Goal: Information Seeking & Learning: Learn about a topic

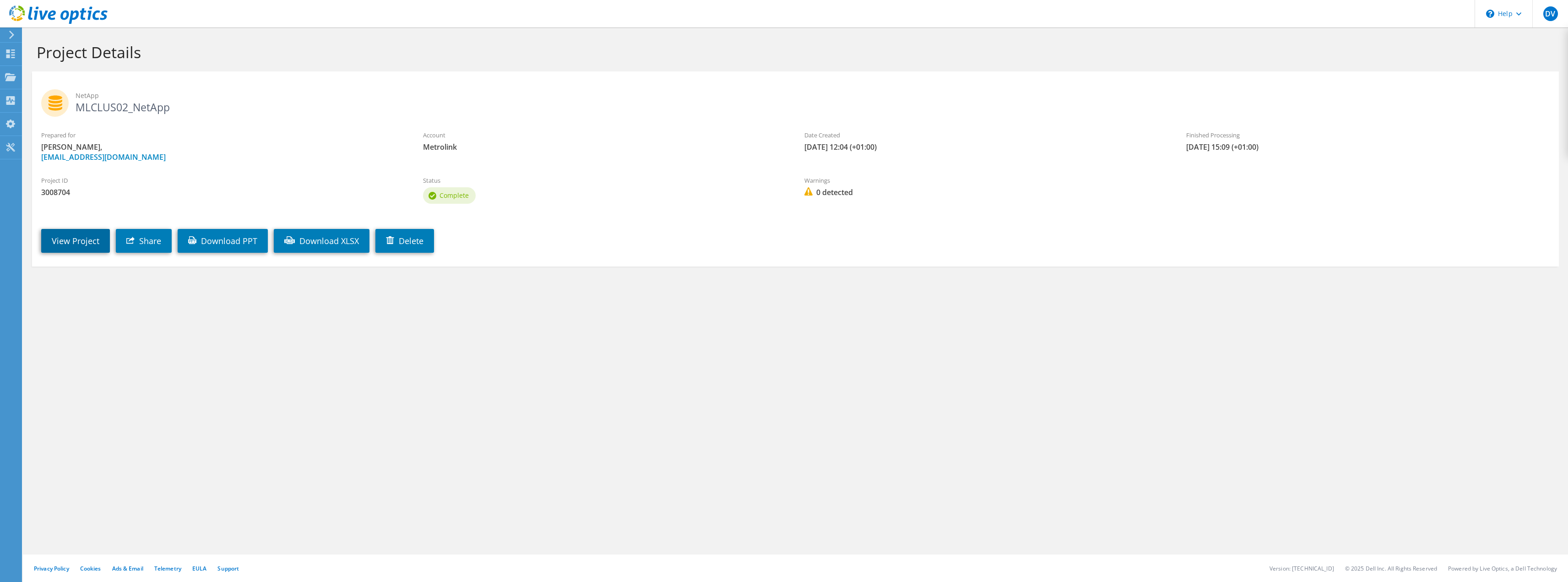
click at [87, 238] on link "View Project" at bounding box center [75, 240] width 68 height 24
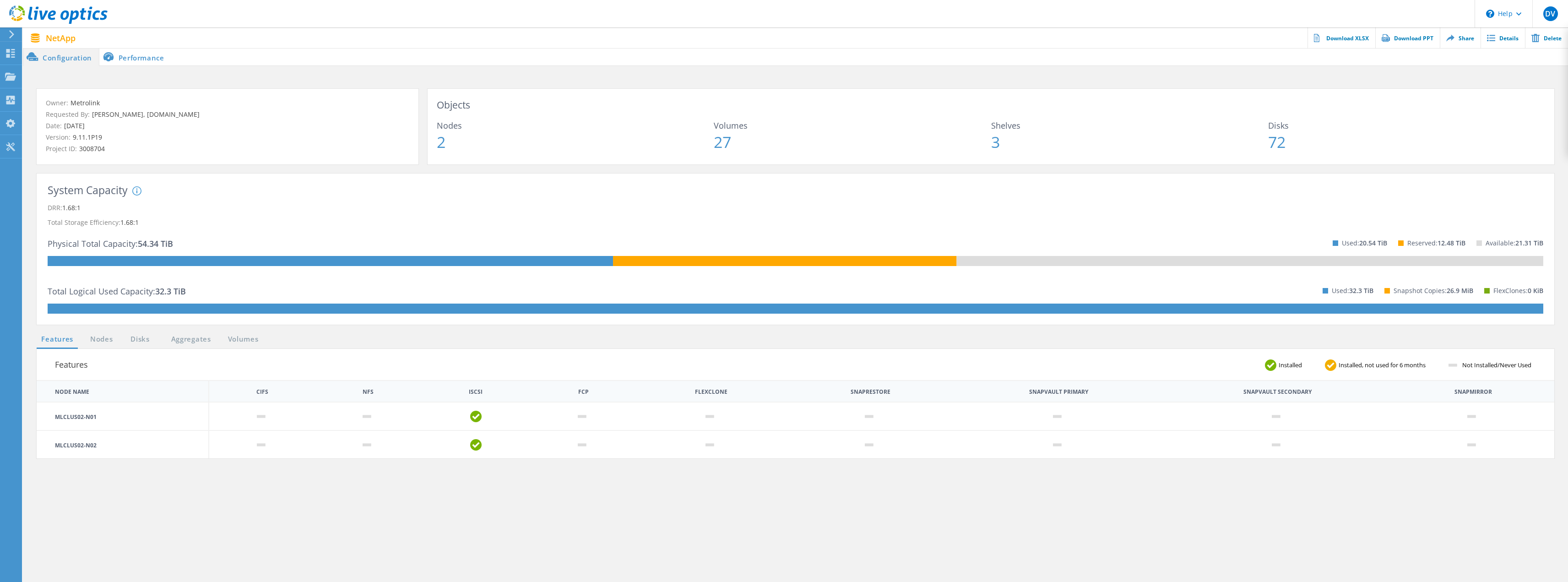
click at [146, 54] on li "Performance" at bounding box center [135, 57] width 72 height 18
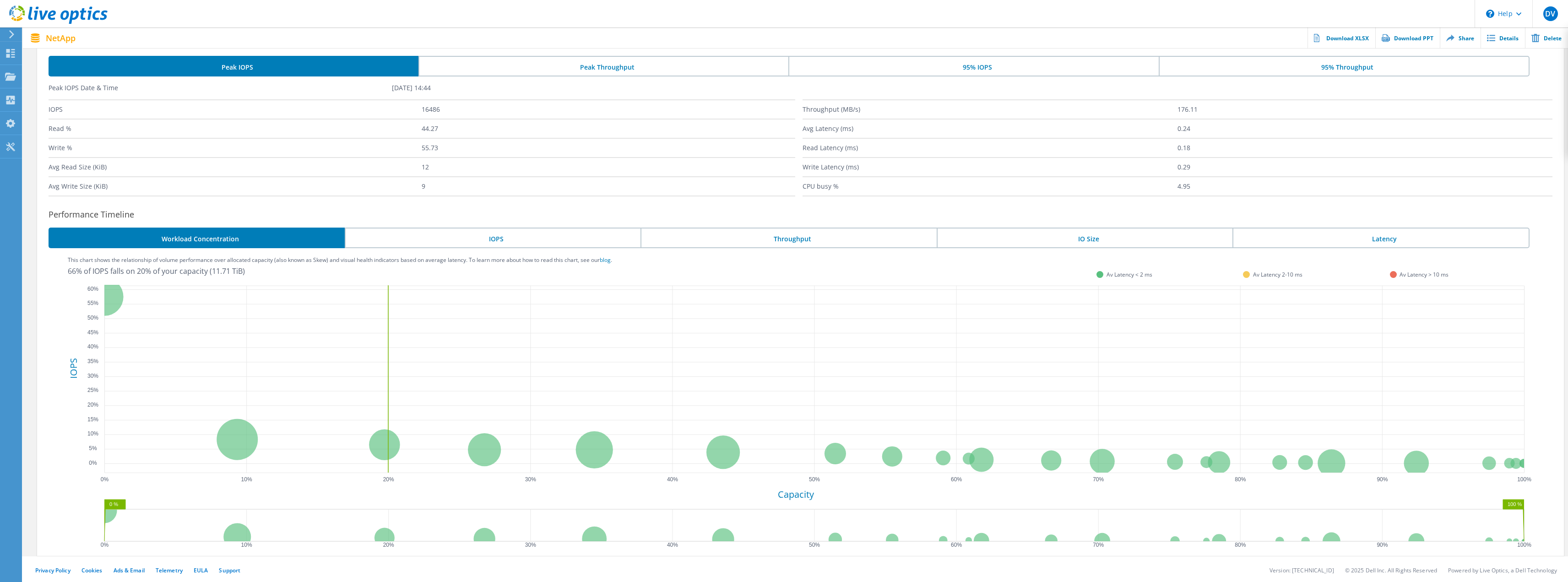
scroll to position [100, 0]
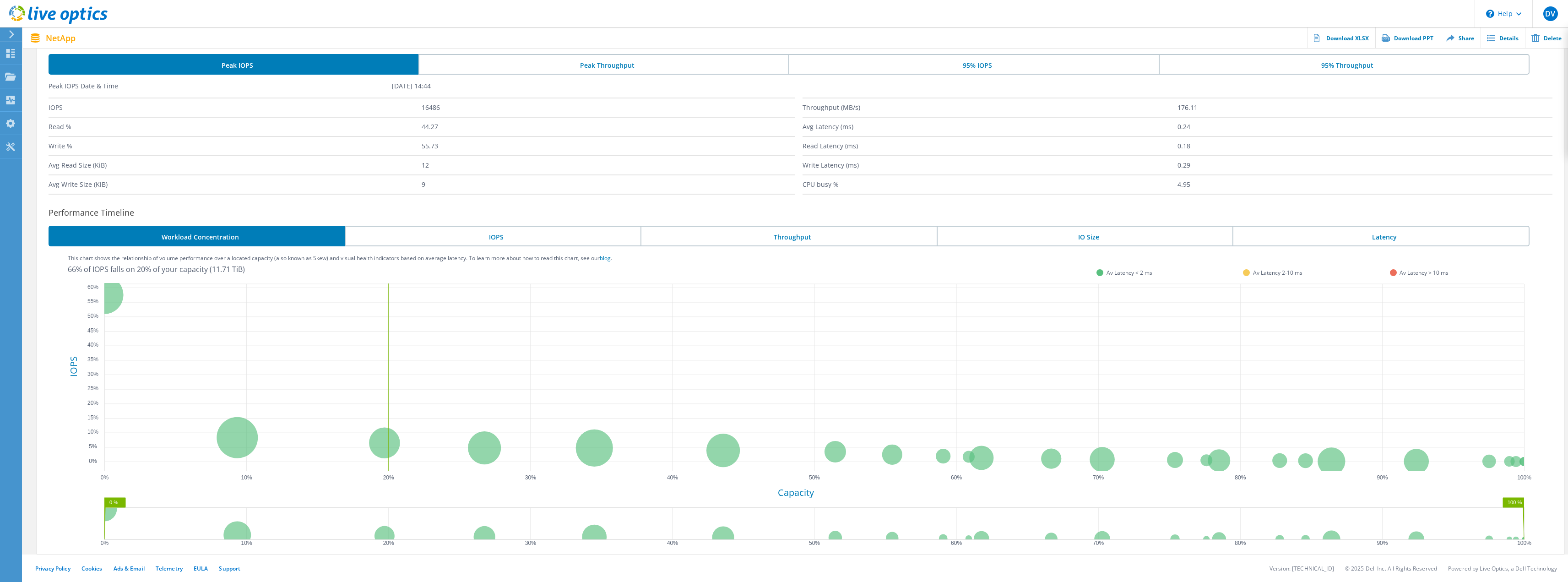
click at [1051, 239] on li "IO Size" at bounding box center [1084, 236] width 296 height 21
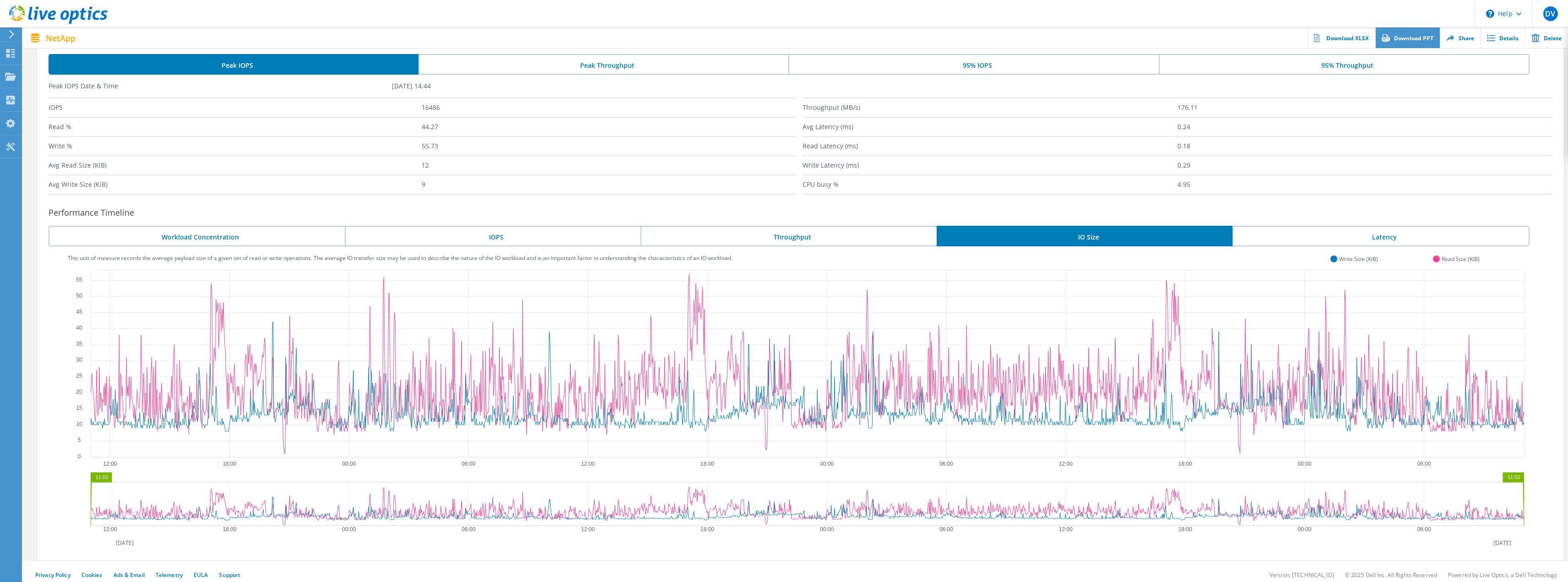
click at [1416, 43] on link "Download PPT" at bounding box center [1408, 38] width 65 height 21
click at [1361, 232] on li "Latency" at bounding box center [1381, 236] width 297 height 21
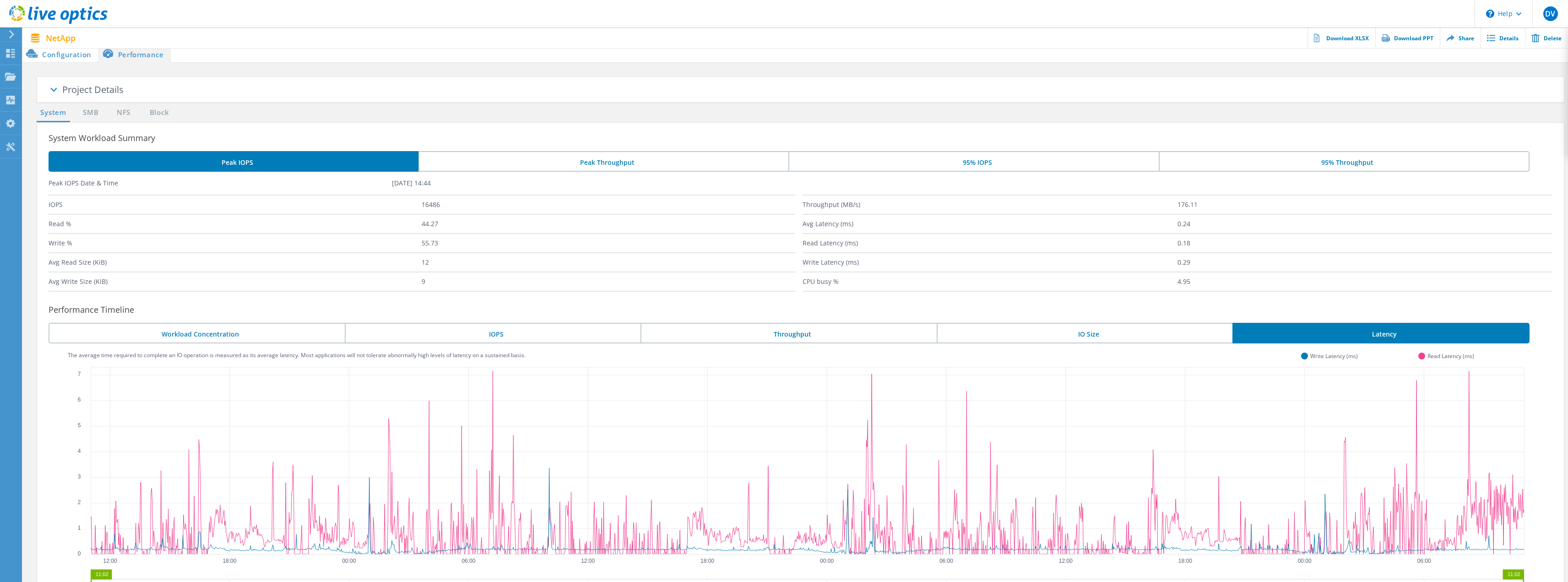
scroll to position [0, 0]
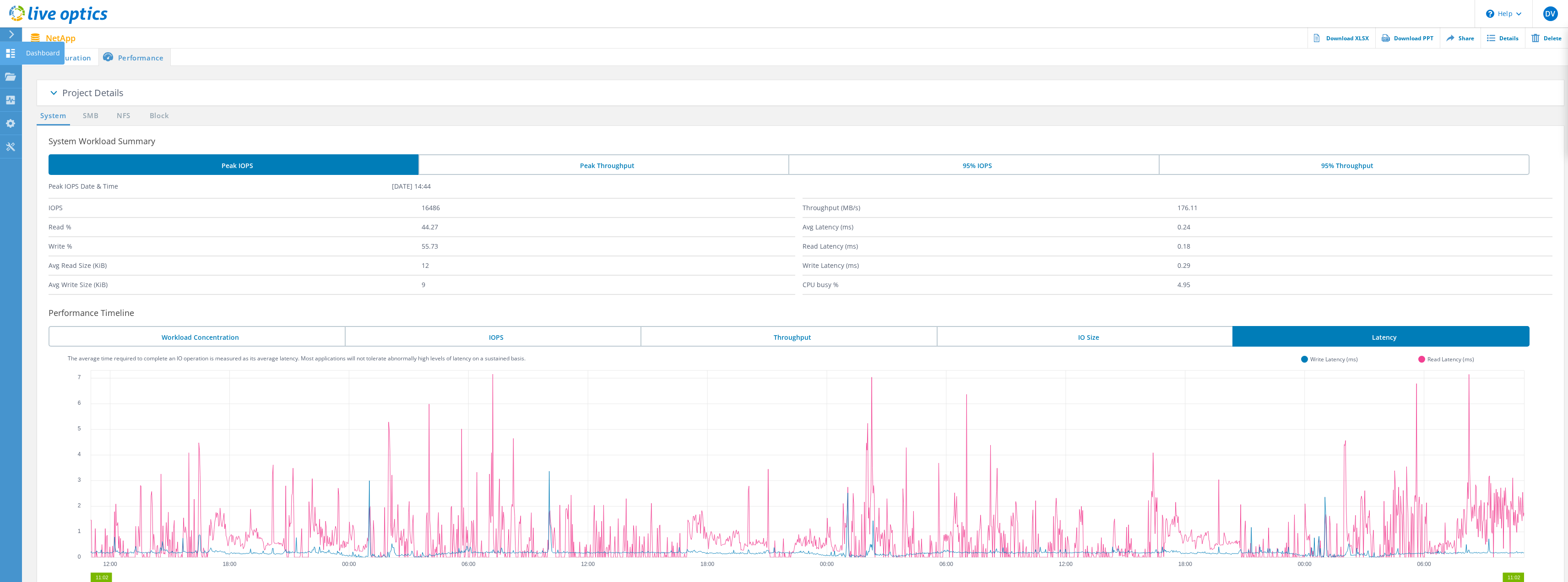
click at [37, 56] on div "Dashboard" at bounding box center [43, 53] width 34 height 6
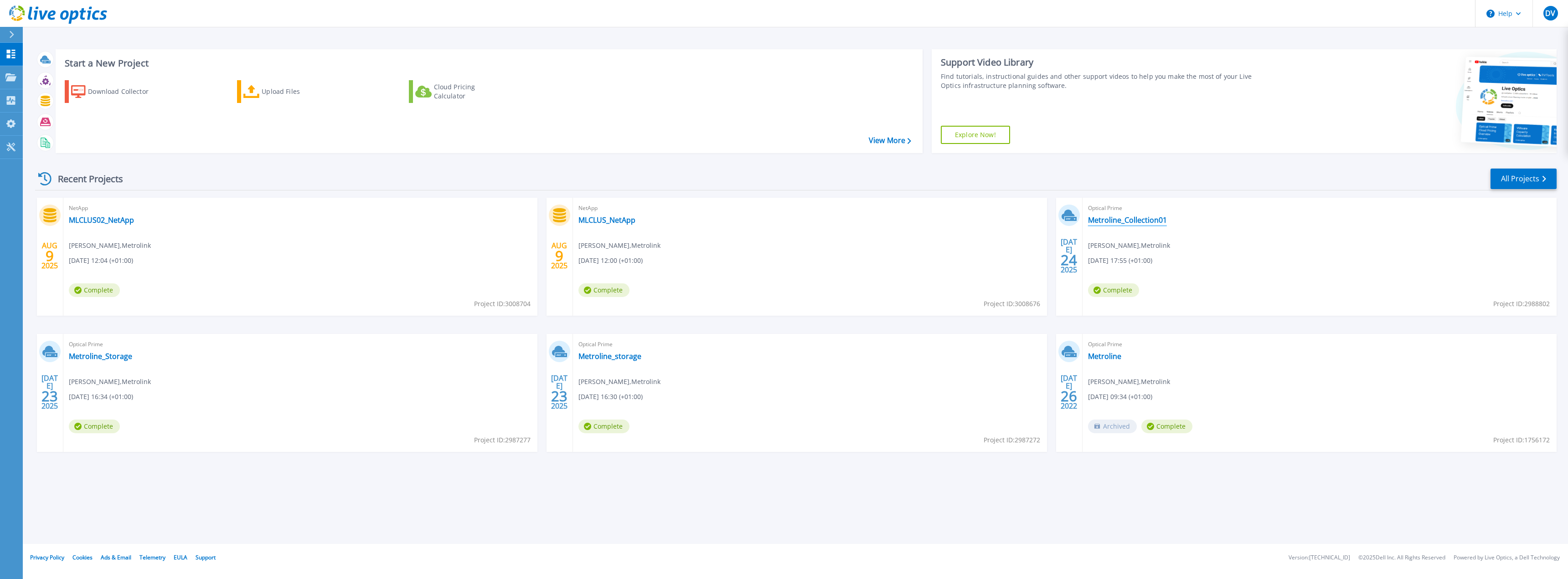
click at [1136, 221] on link "Metroline_Collection01" at bounding box center [1127, 220] width 79 height 9
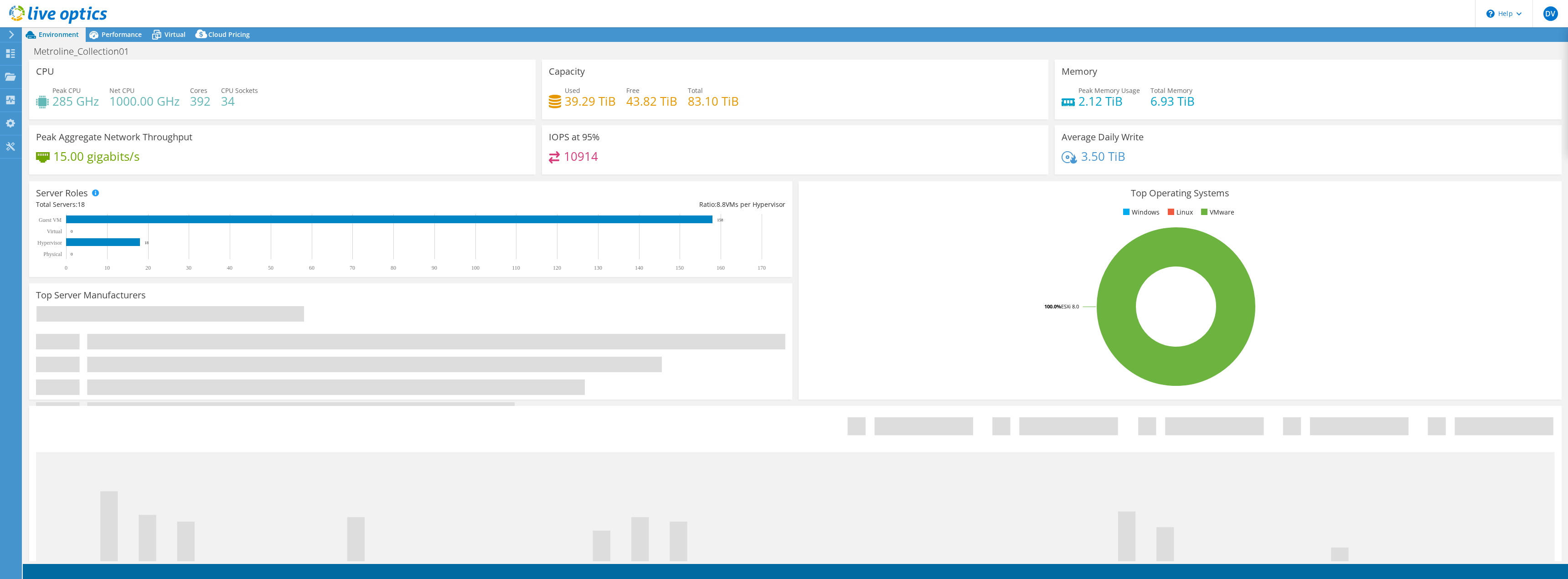
select select "EULondon"
select select "GBP"
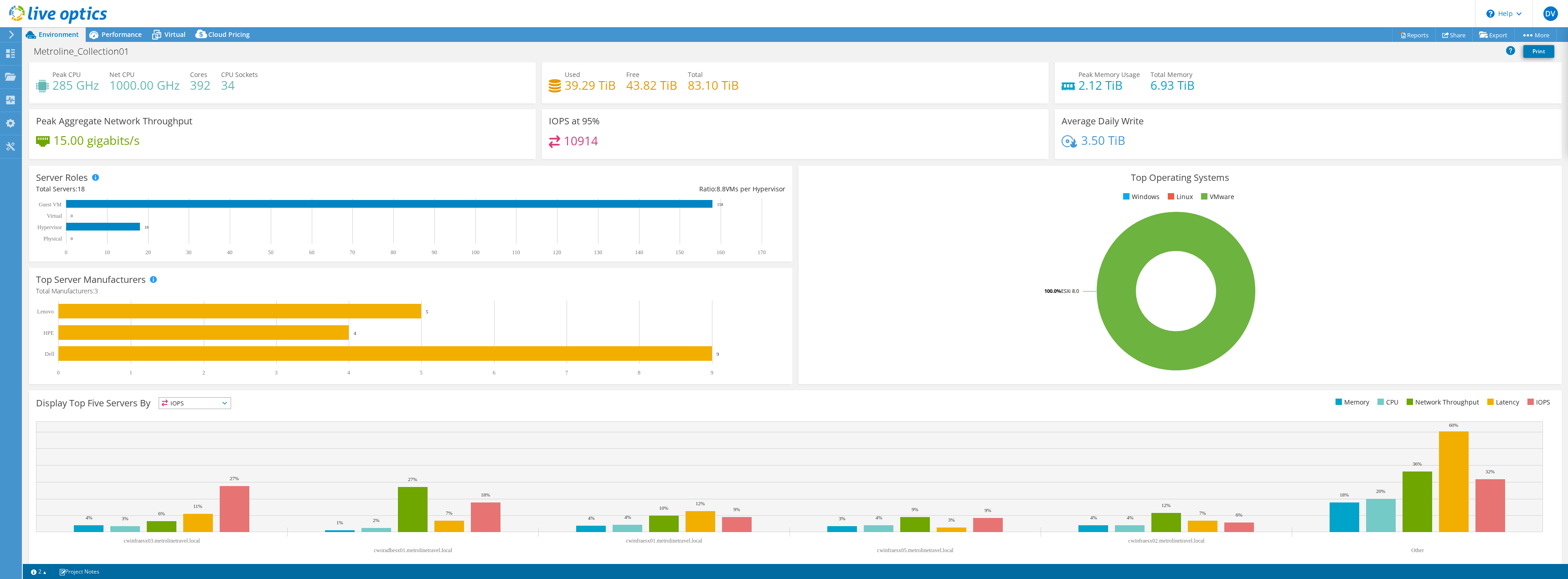
scroll to position [29, 0]
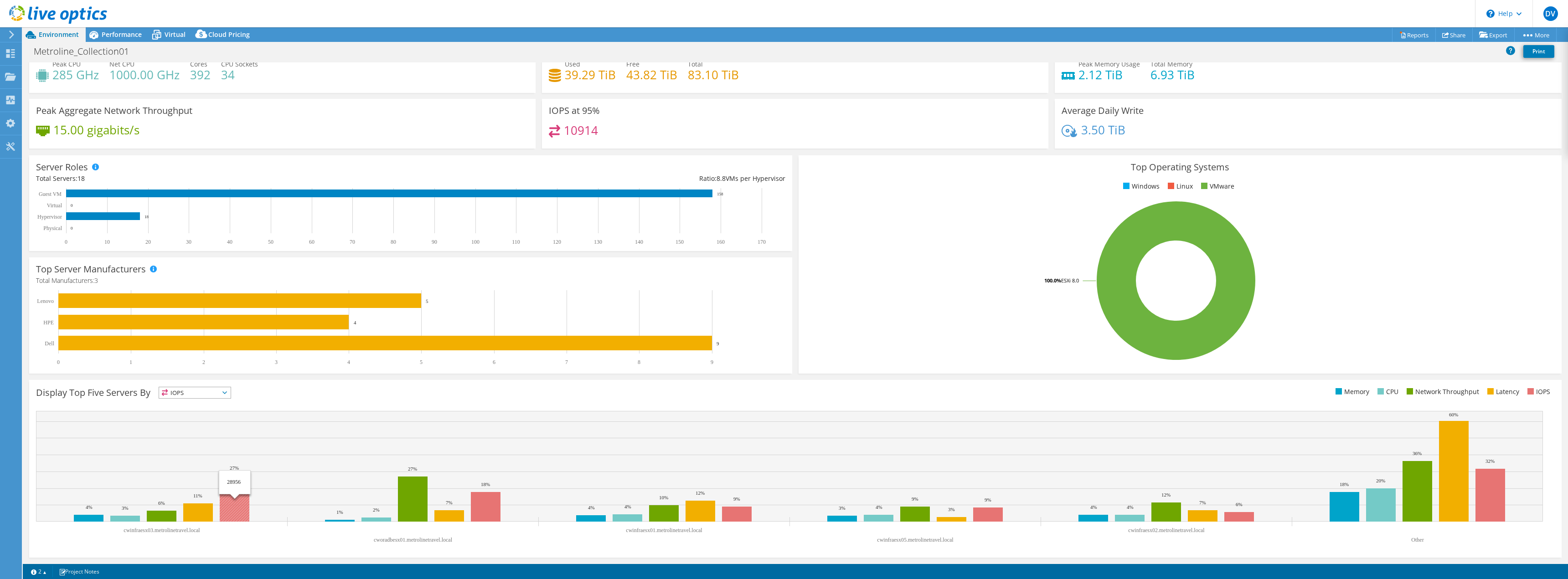
click at [239, 509] on rect at bounding box center [234, 499] width 30 height 46
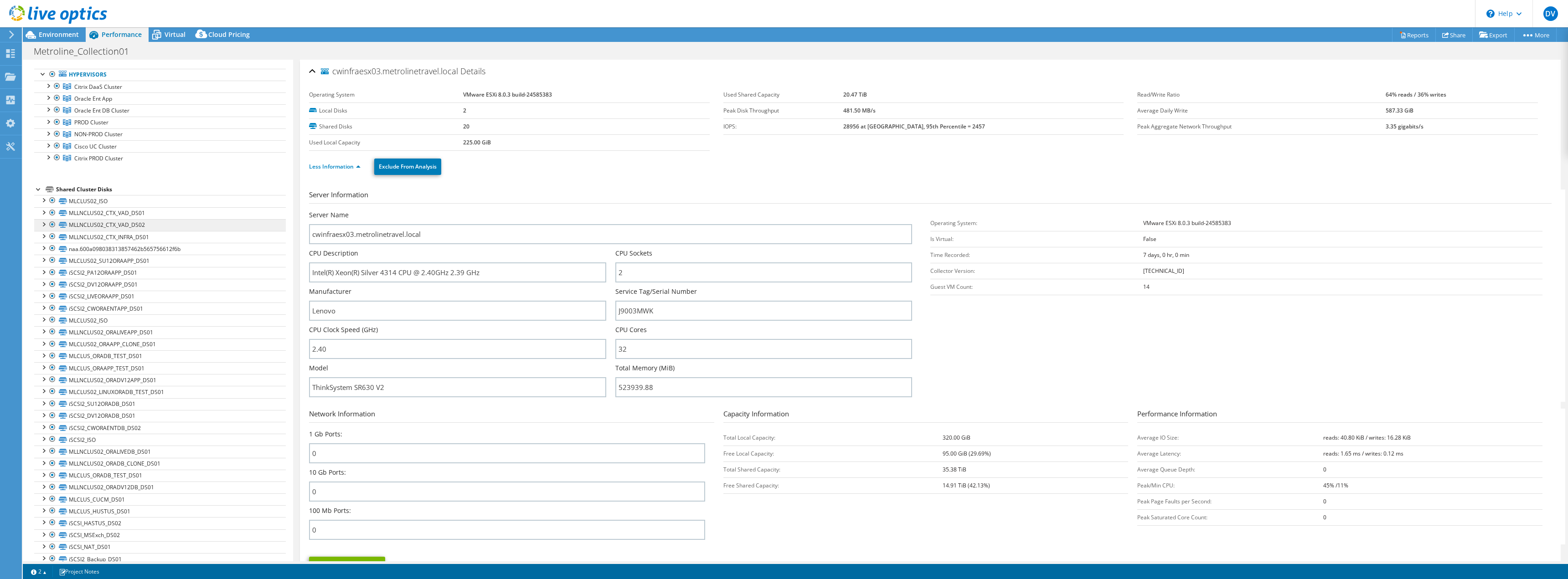
scroll to position [0, 0]
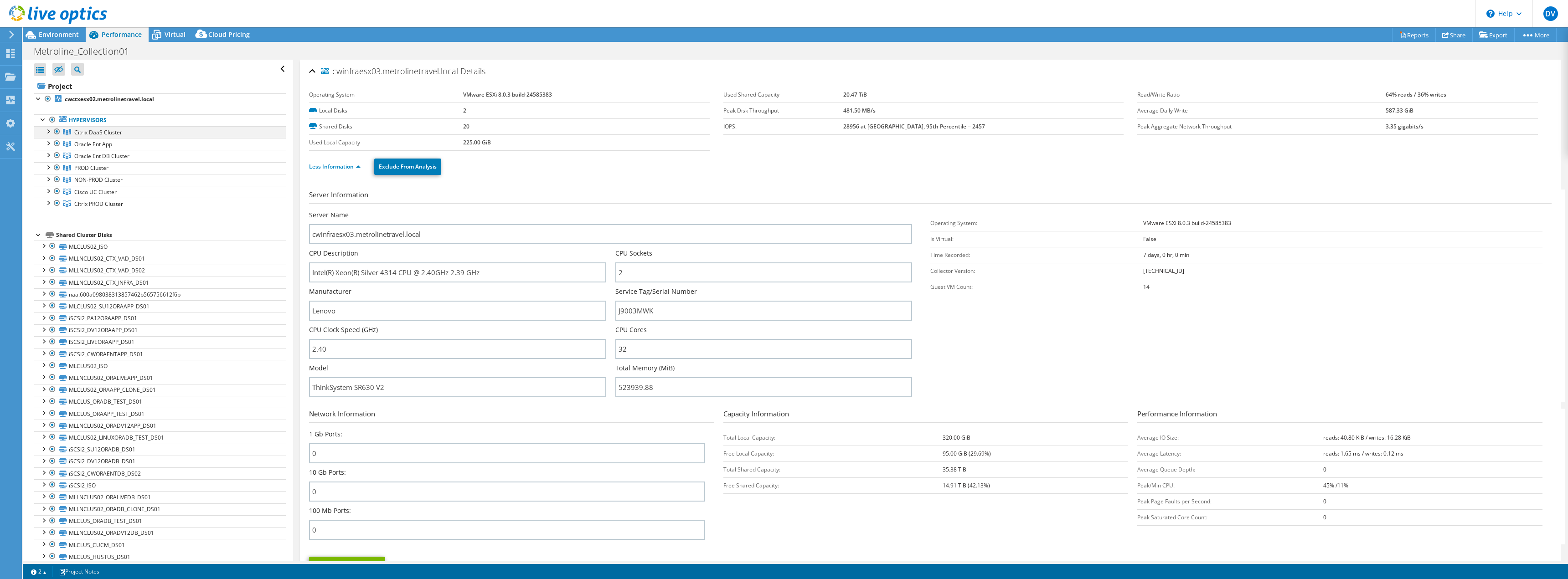
click at [48, 133] on div at bounding box center [47, 130] width 9 height 9
click at [164, 35] on icon at bounding box center [156, 35] width 16 height 16
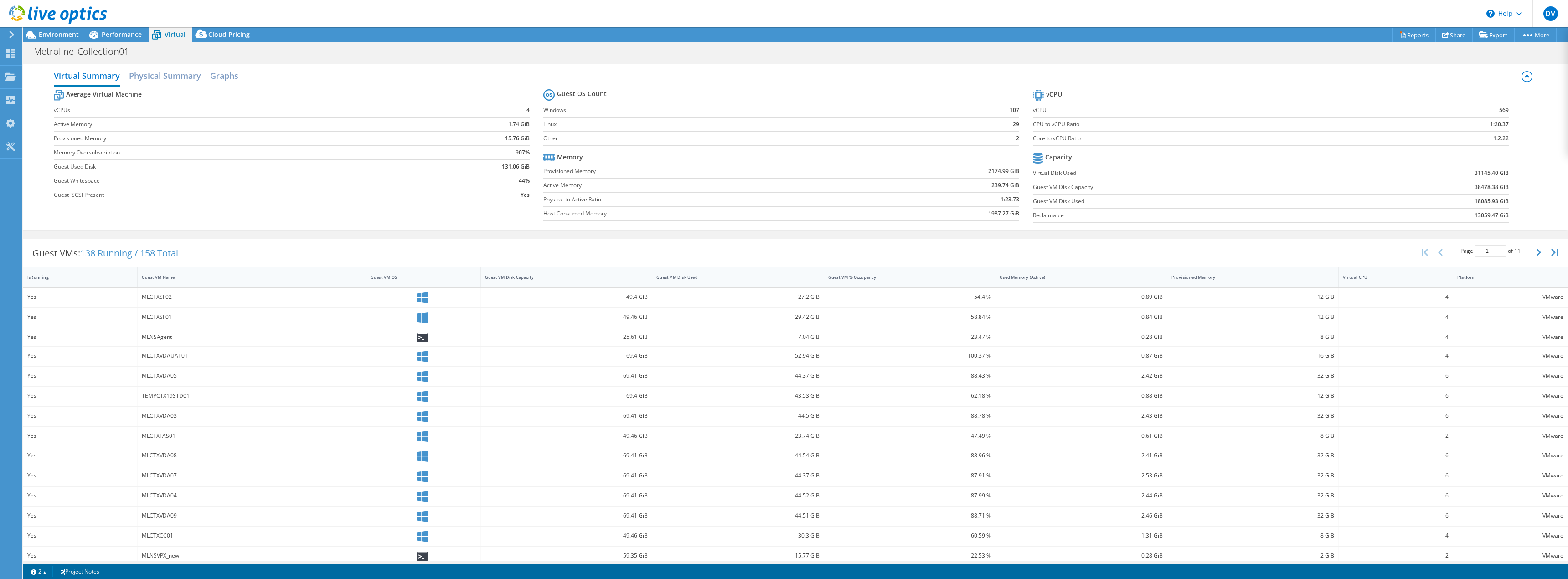
scroll to position [29, 0]
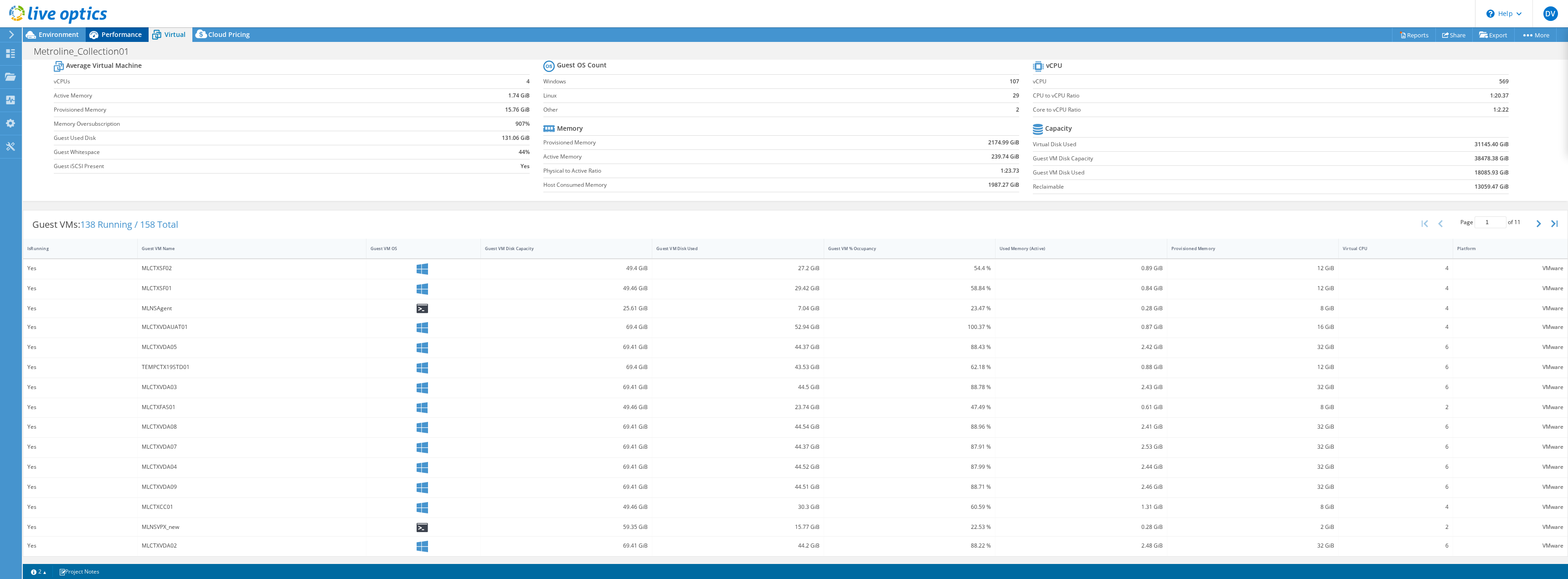
click at [114, 35] on span "Performance" at bounding box center [122, 34] width 40 height 9
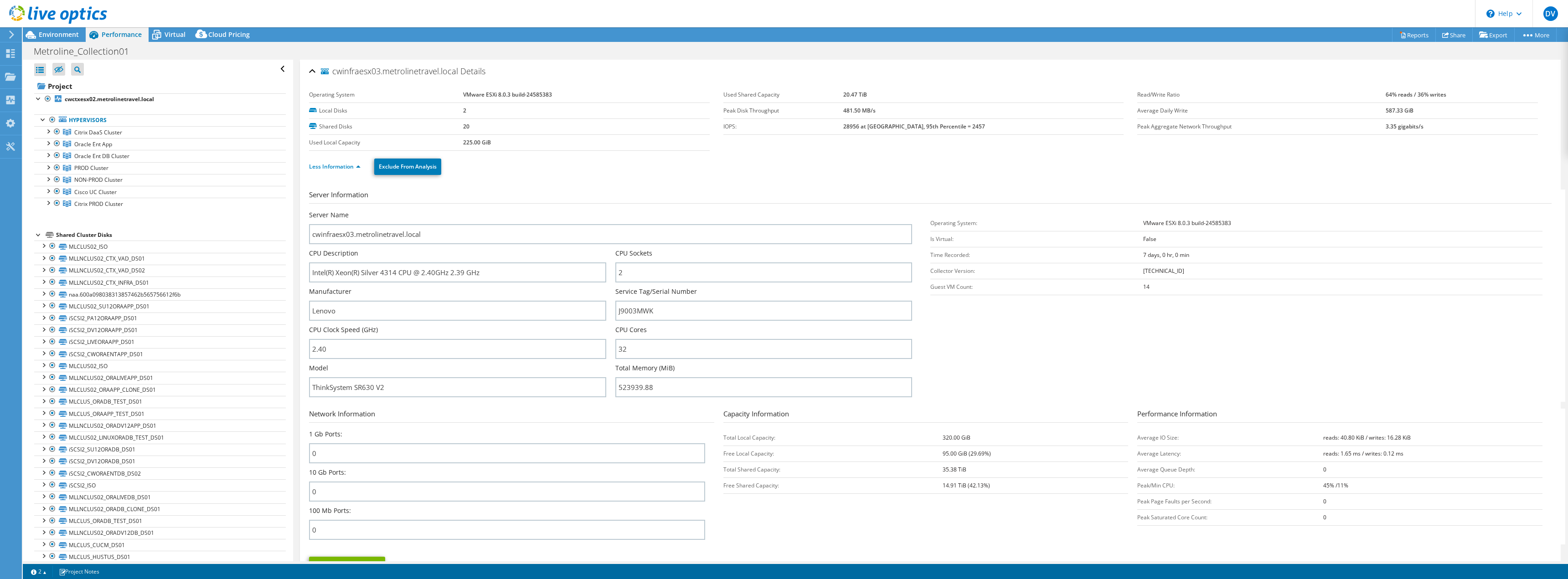
scroll to position [0, 0]
click at [38, 54] on div "Dashboard" at bounding box center [43, 54] width 43 height 23
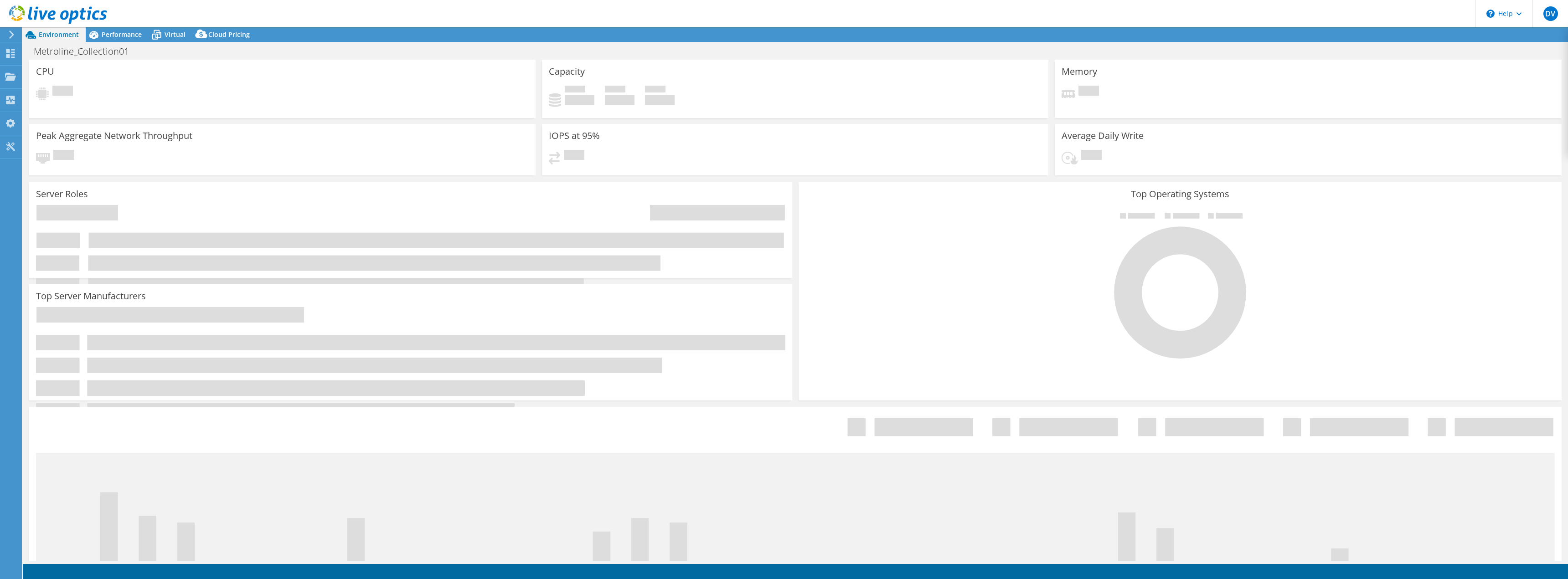
select select "EULondon"
select select "GBP"
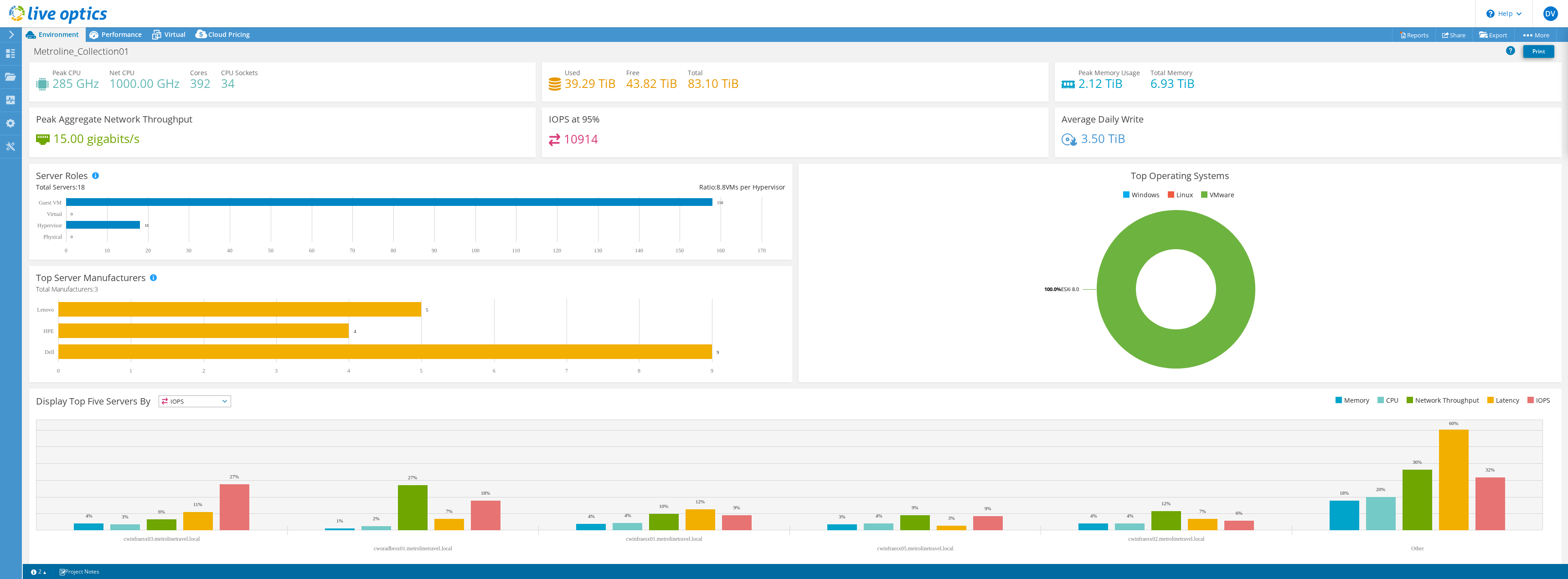
scroll to position [29, 0]
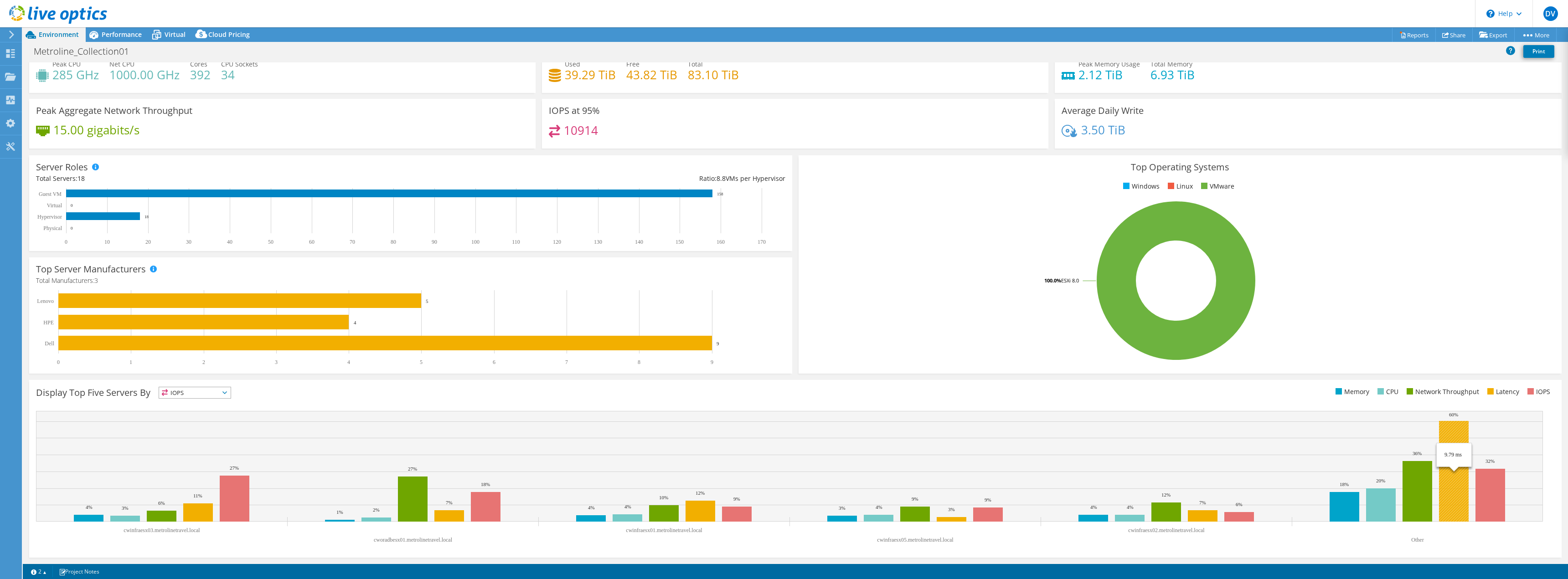
click at [1454, 432] on rect at bounding box center [1454, 471] width 30 height 100
click at [1453, 496] on rect at bounding box center [1454, 471] width 30 height 100
click at [1454, 432] on rect at bounding box center [1454, 471] width 30 height 100
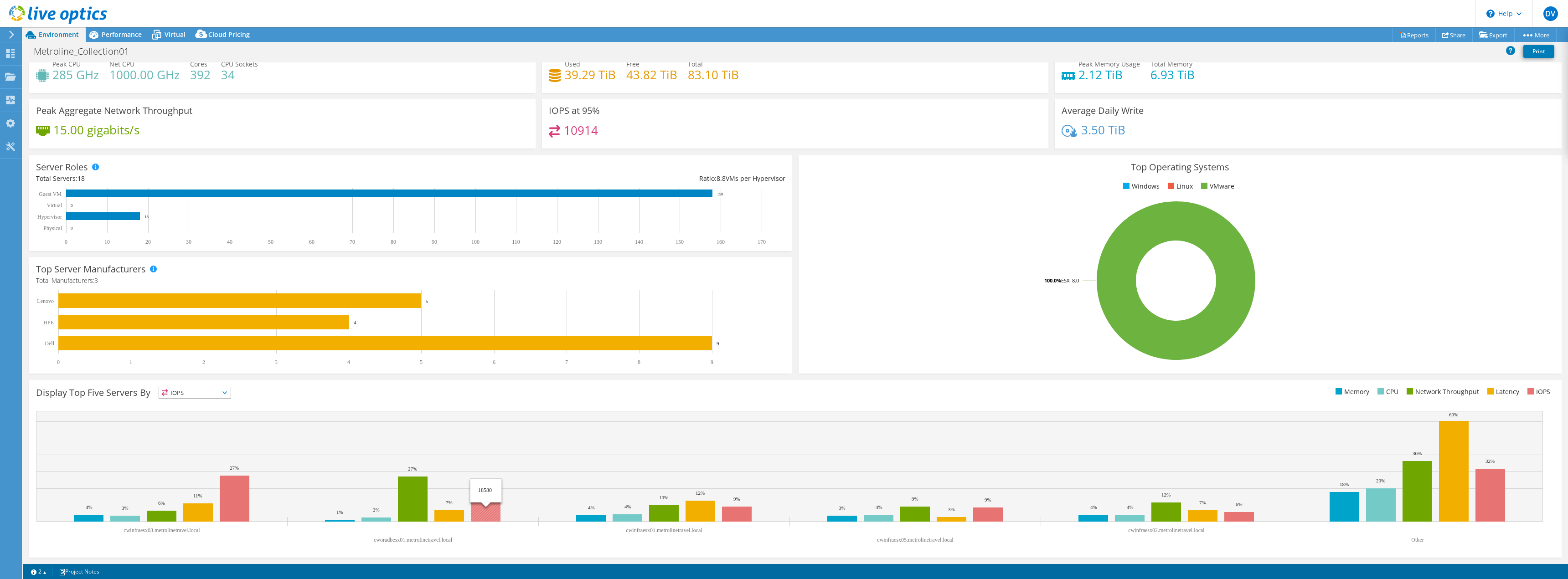
click at [488, 508] on rect at bounding box center [486, 507] width 30 height 30
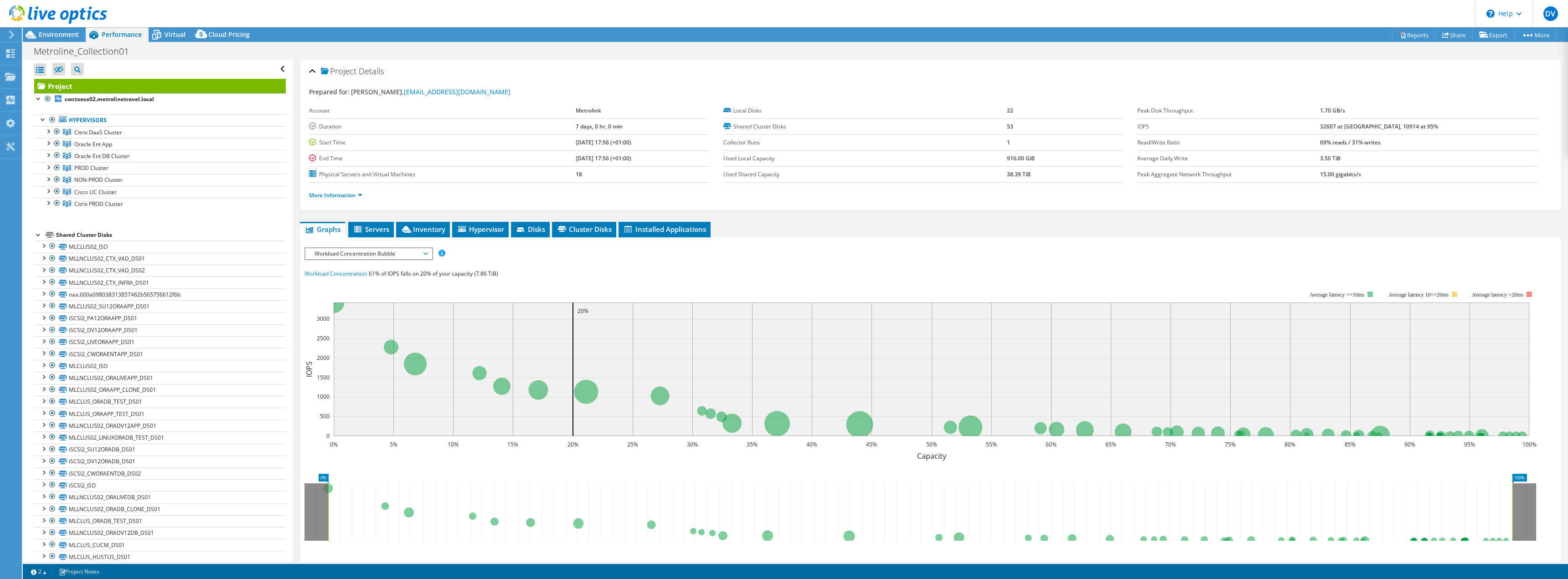
scroll to position [0, 0]
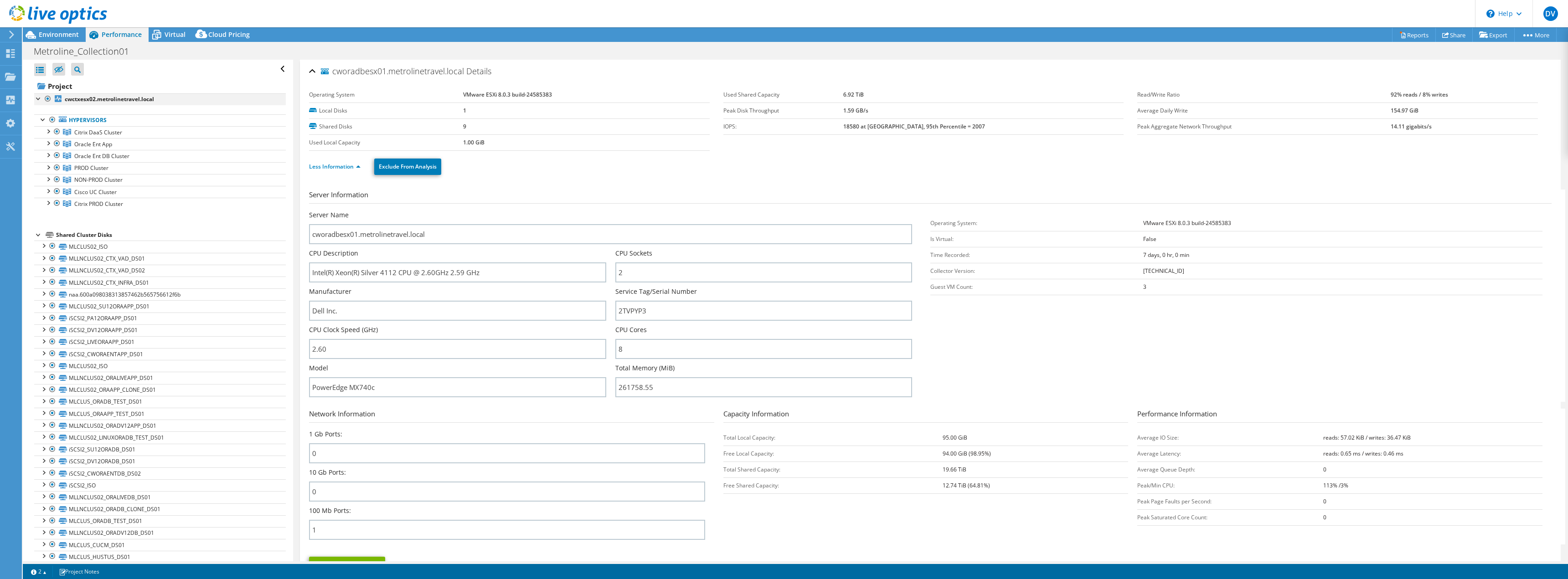
click at [39, 100] on div at bounding box center [38, 98] width 9 height 9
click at [41, 99] on div at bounding box center [38, 98] width 9 height 9
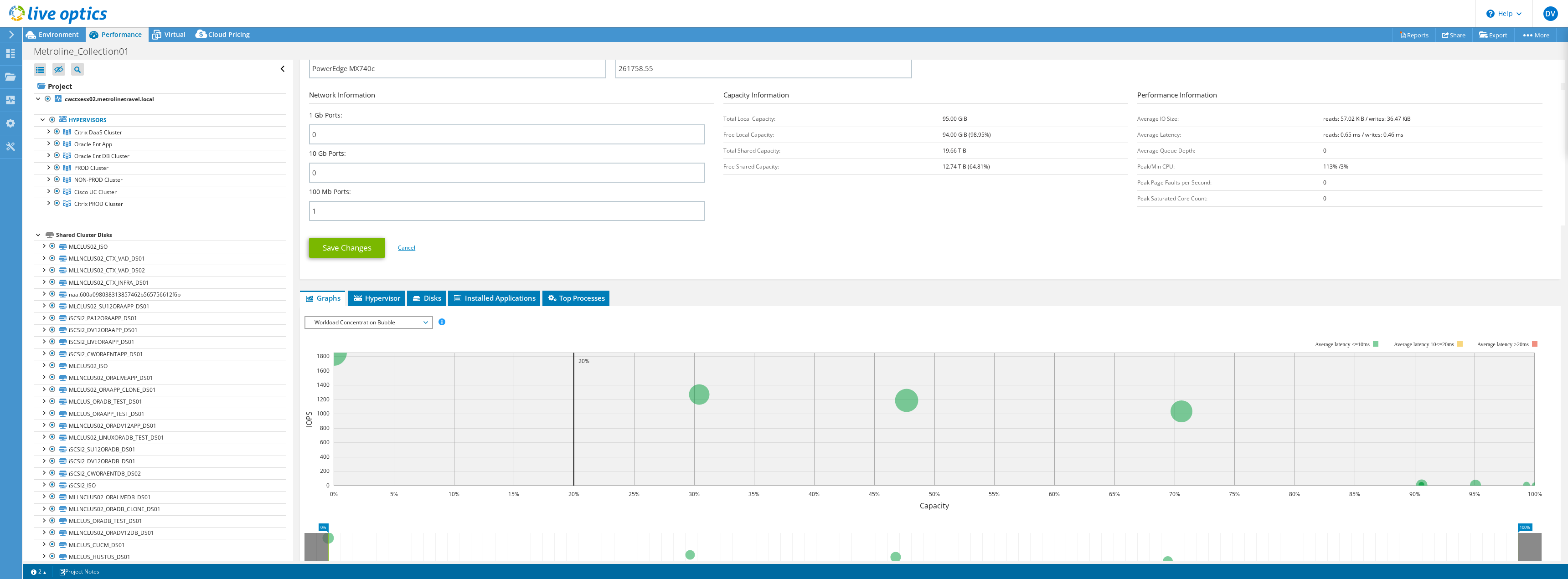
scroll to position [364, 0]
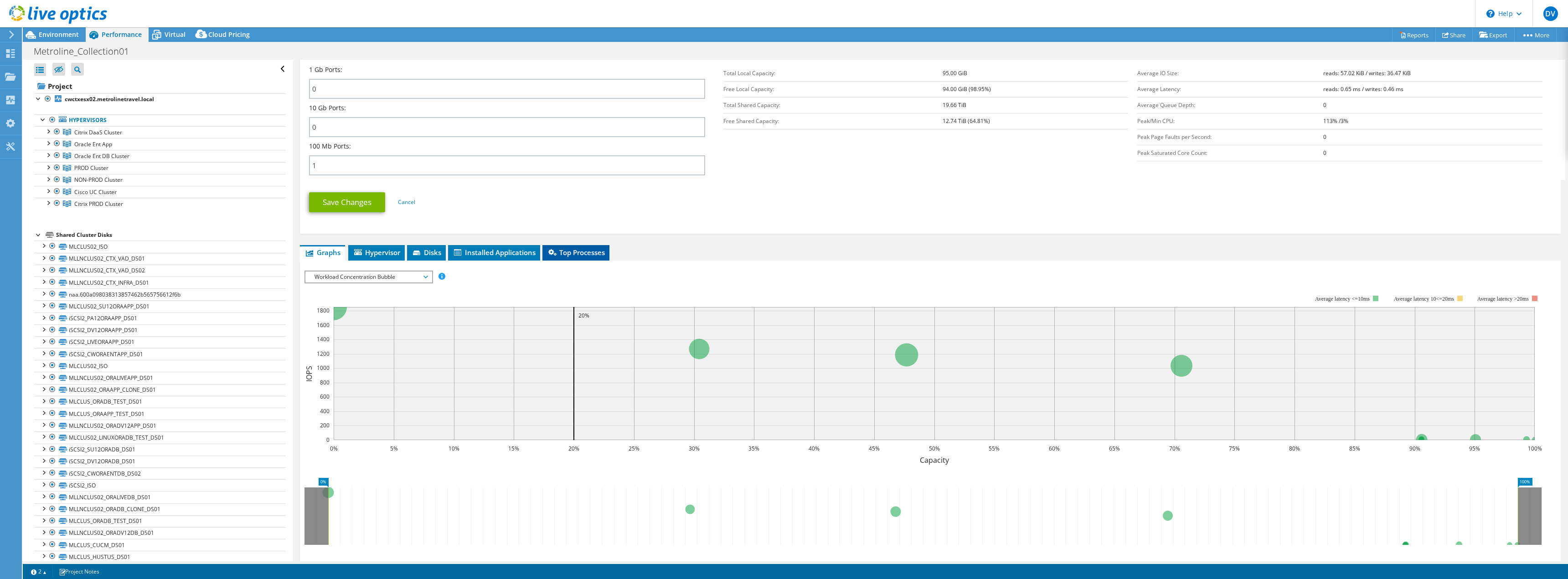
click at [571, 254] on span "Top Processes" at bounding box center [576, 252] width 58 height 9
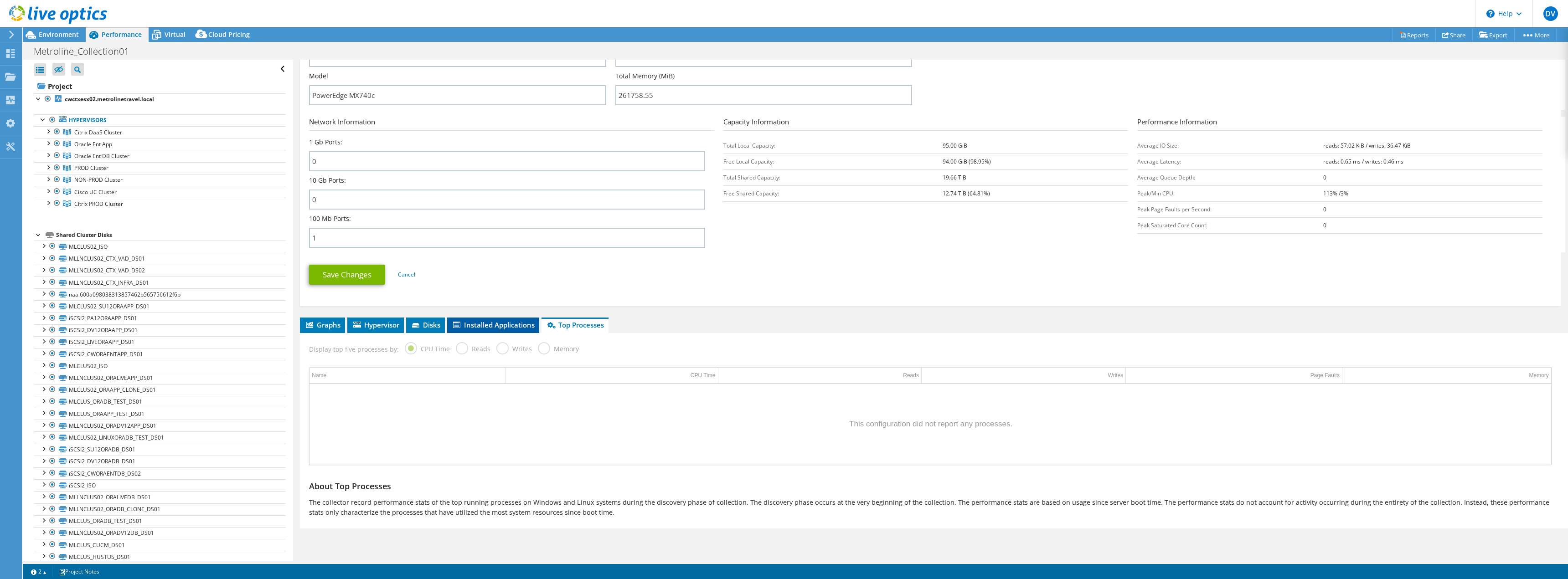
click at [503, 325] on span "Installed Applications" at bounding box center [493, 324] width 83 height 9
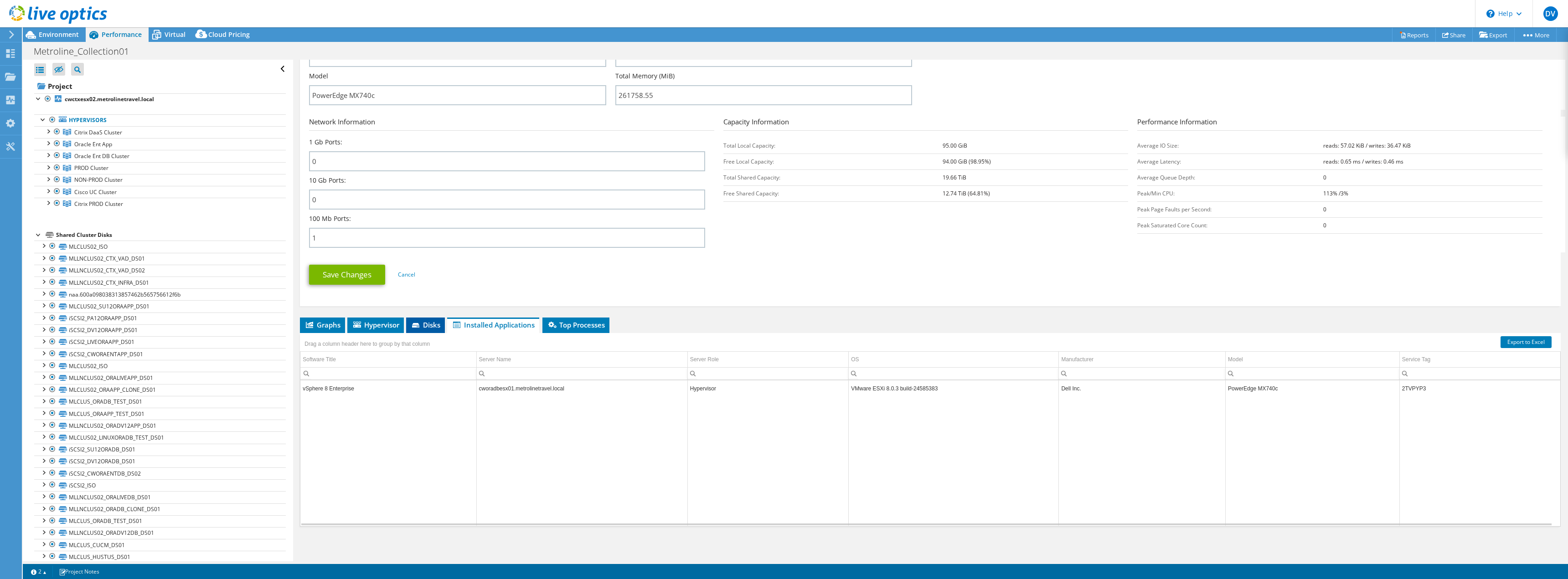
click at [418, 325] on icon at bounding box center [416, 326] width 9 height 6
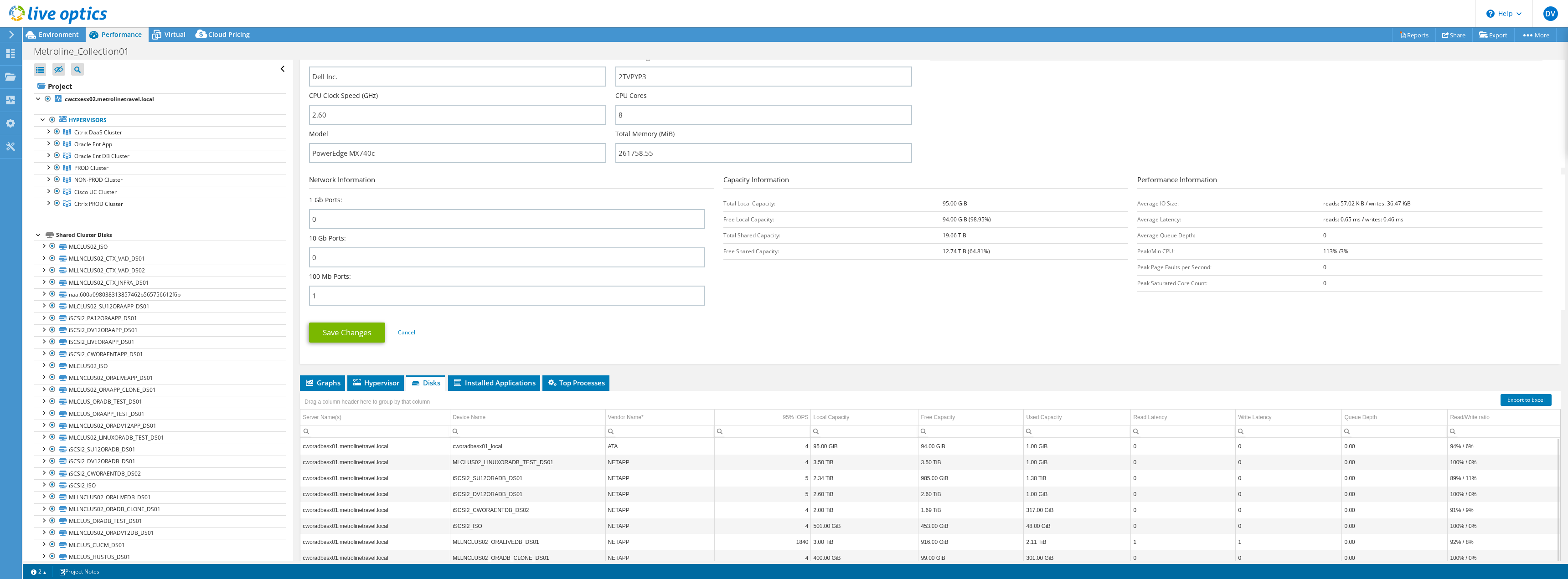
scroll to position [246, 0]
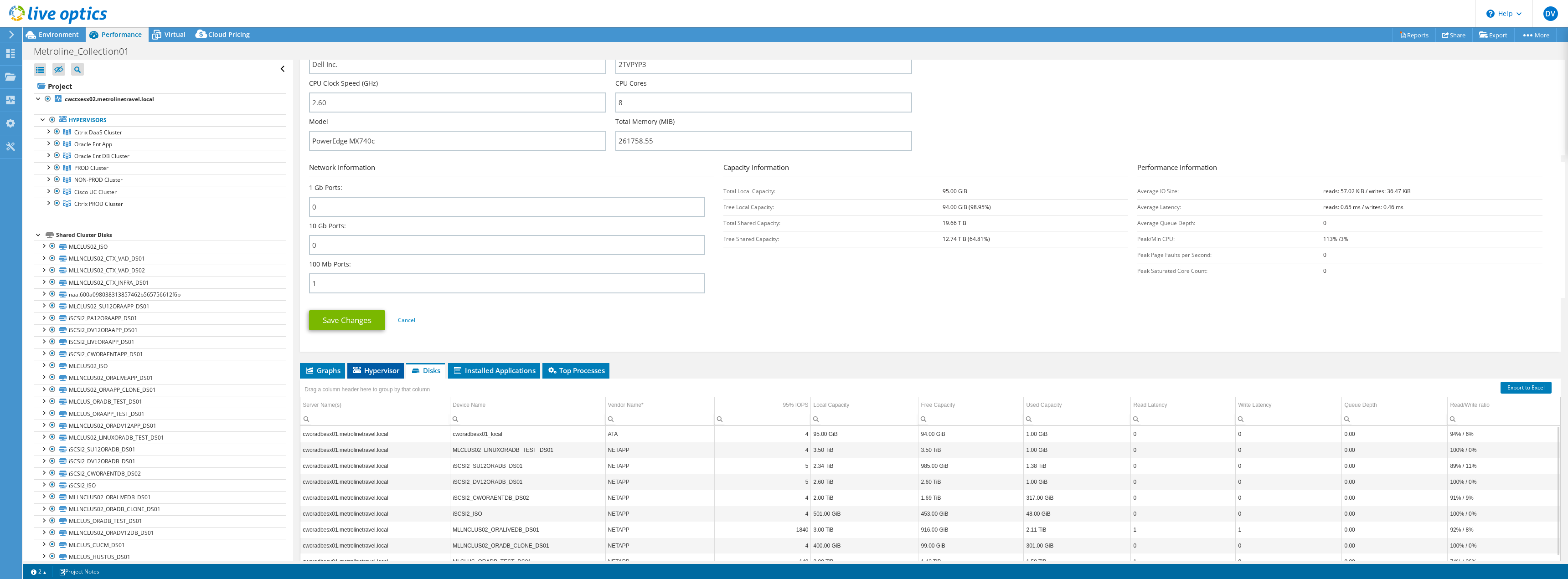
click at [376, 374] on span "Hypervisor" at bounding box center [376, 370] width 47 height 9
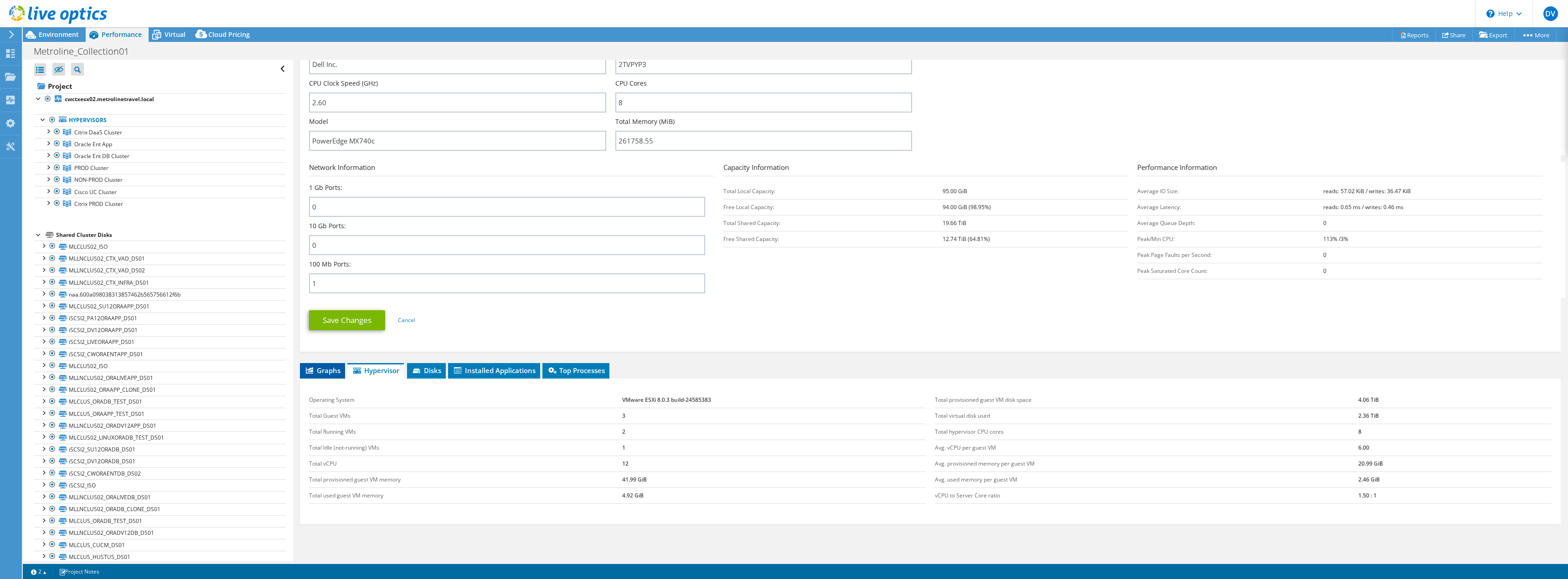
click at [325, 372] on span "Graphs" at bounding box center [322, 370] width 36 height 9
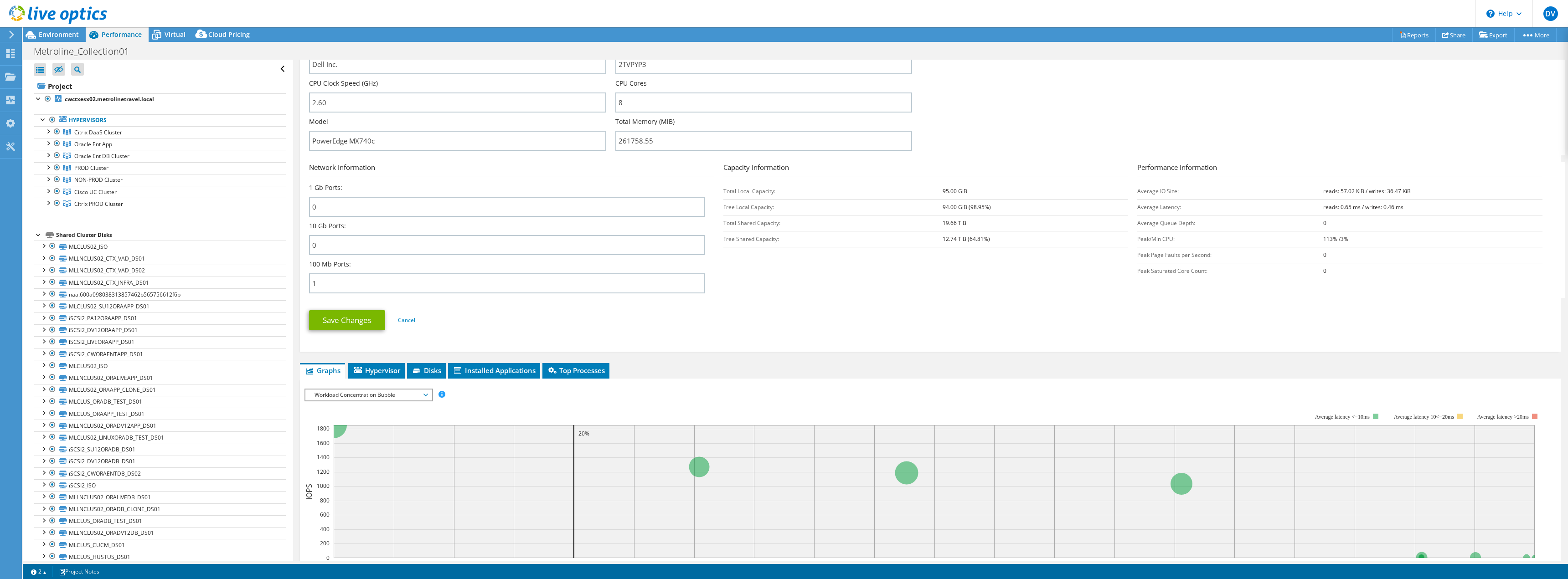
scroll to position [338, 0]
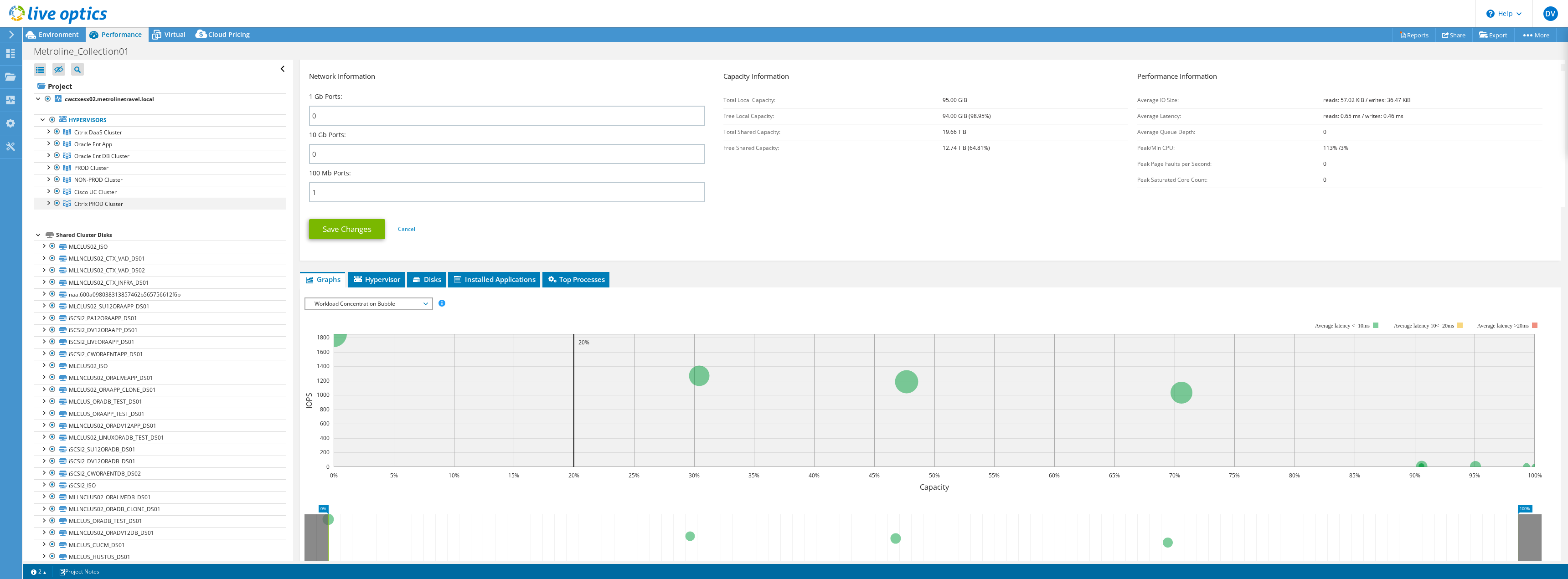
click at [47, 204] on div at bounding box center [47, 202] width 9 height 9
click at [39, 120] on div at bounding box center [43, 119] width 9 height 9
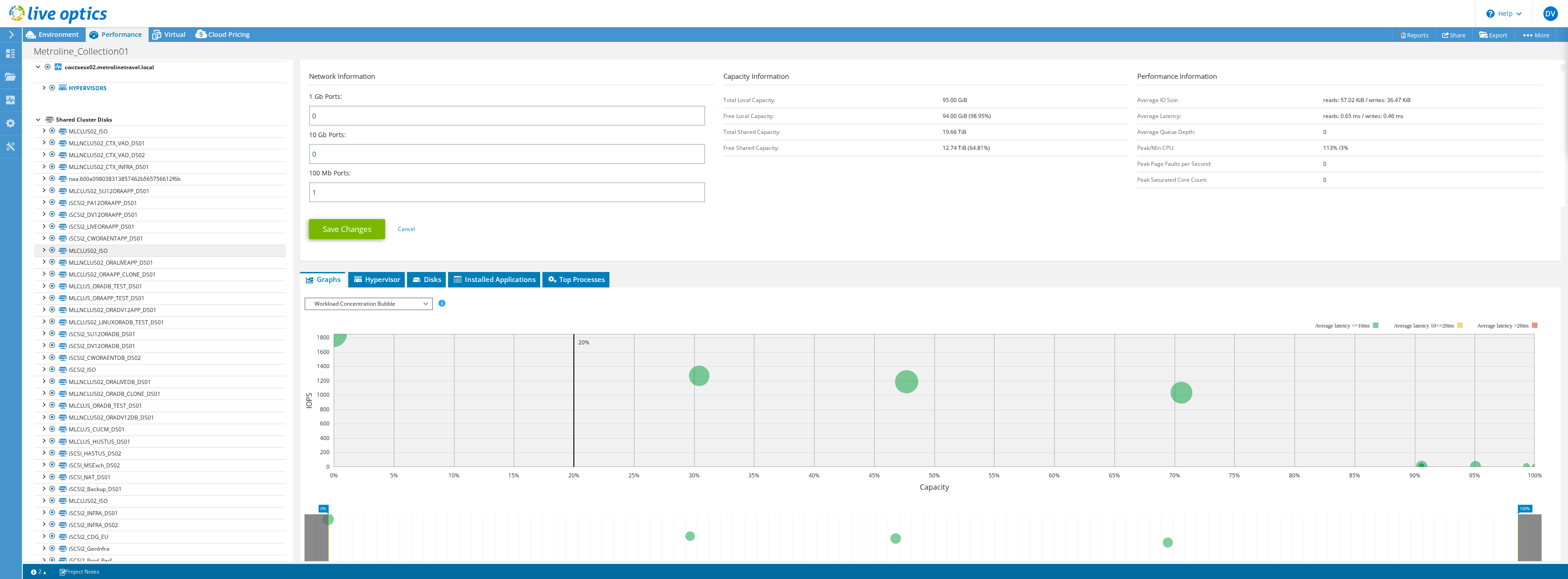
scroll to position [0, 0]
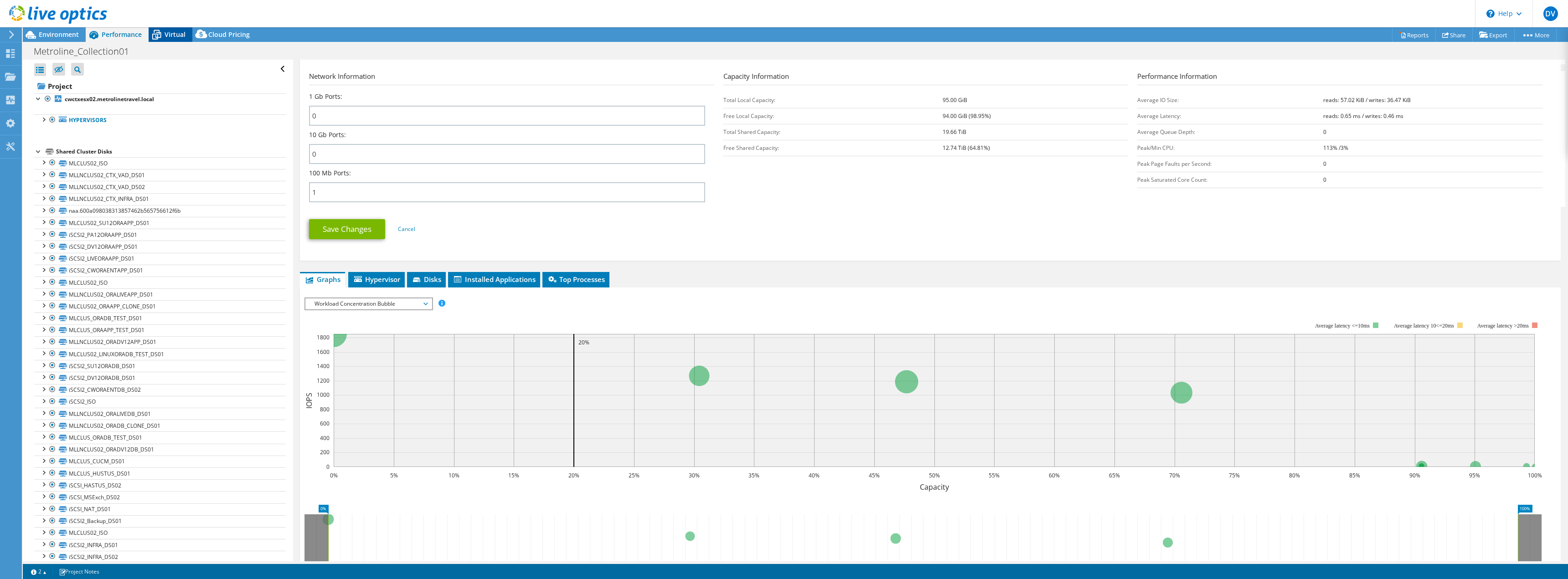
click at [164, 33] on span "Virtual" at bounding box center [175, 34] width 21 height 9
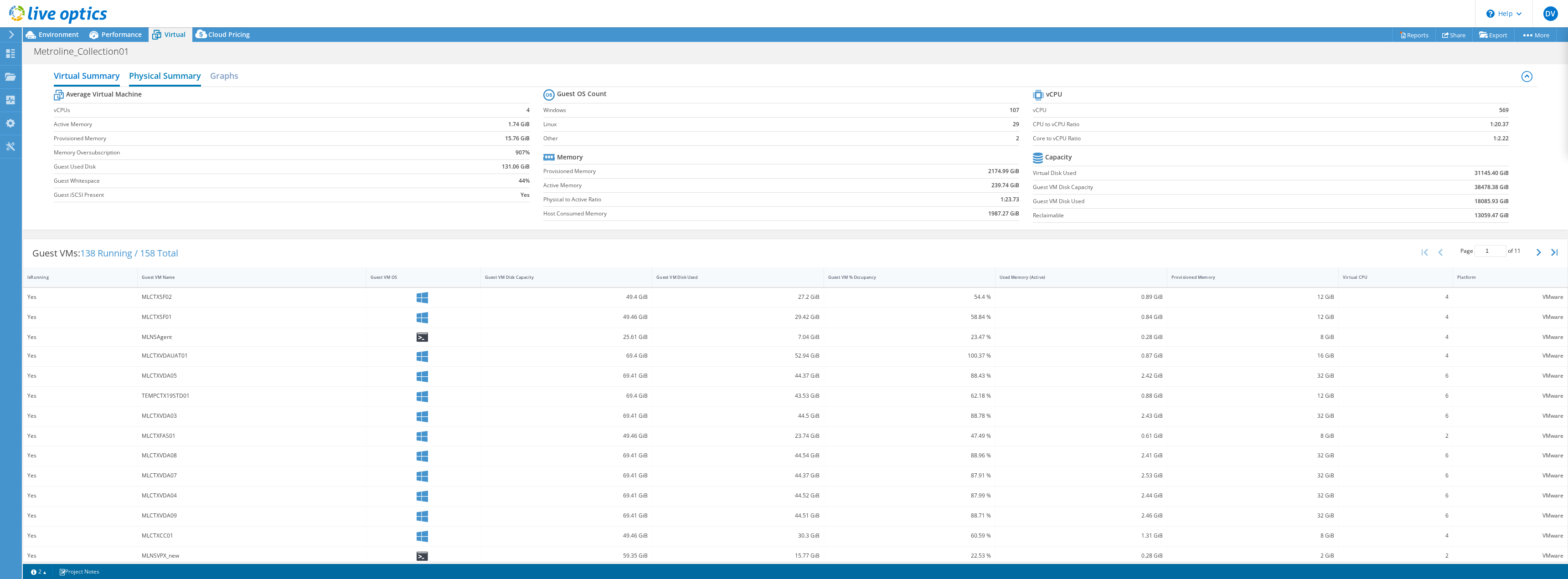
click at [175, 77] on h2 "Physical Summary" at bounding box center [165, 76] width 72 height 20
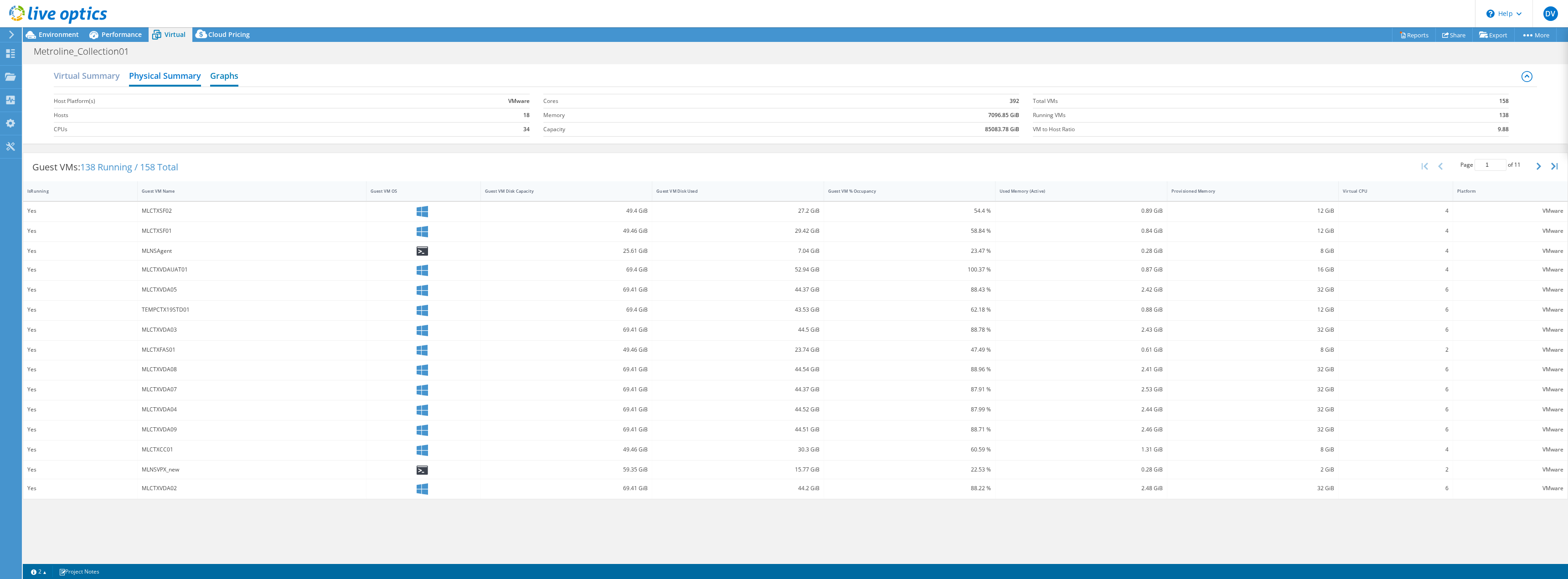
click at [217, 81] on h2 "Graphs" at bounding box center [224, 76] width 28 height 20
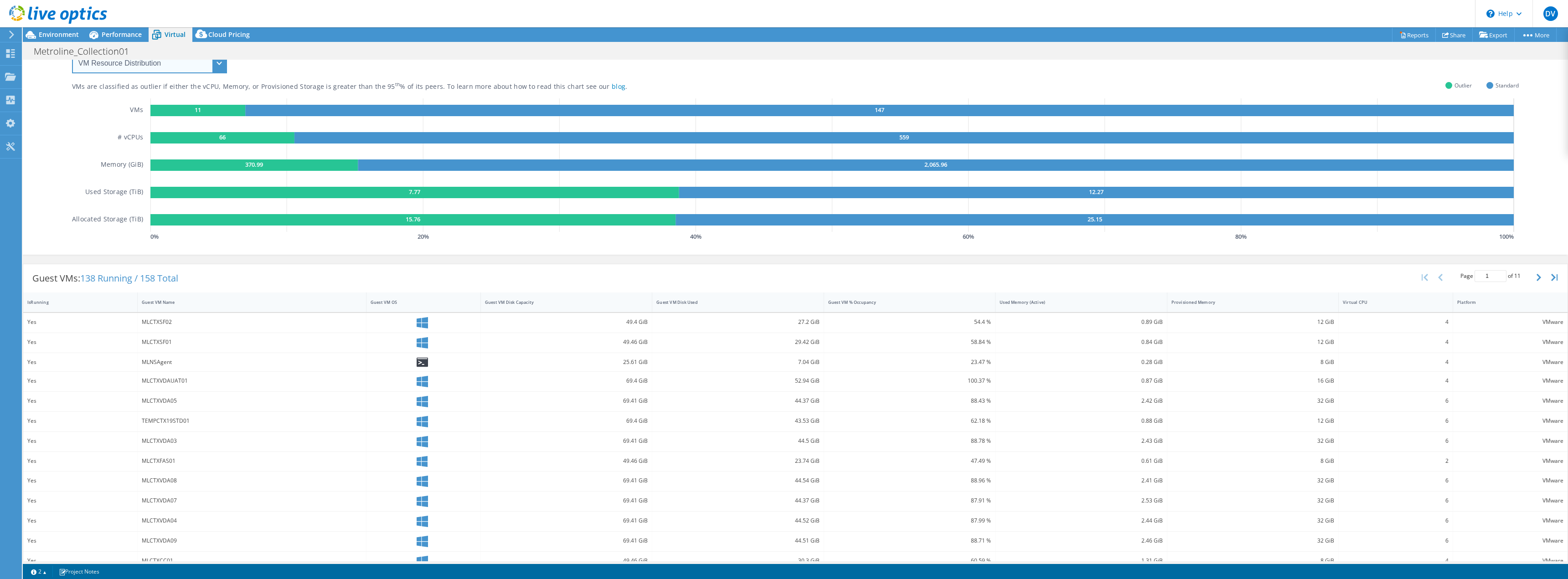
scroll to position [39, 0]
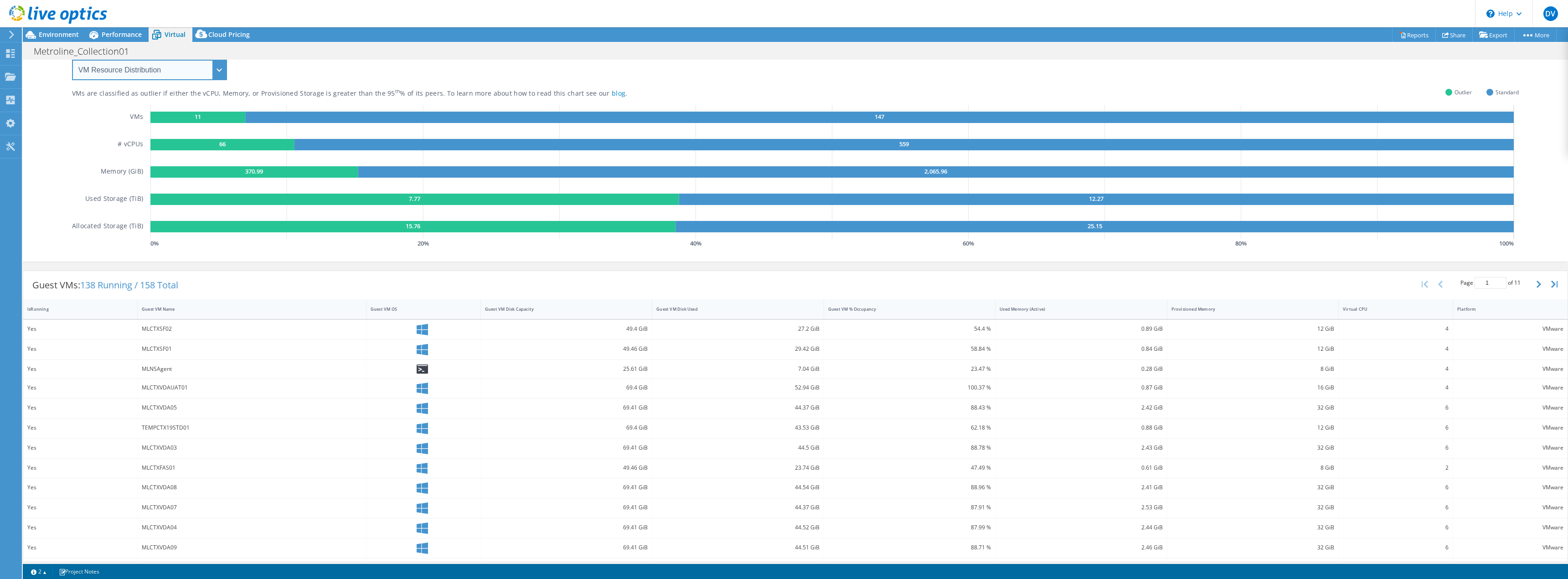
click at [133, 64] on select "VM Resource Distribution Provisioning Contrast Over Provisioning" at bounding box center [149, 70] width 155 height 21
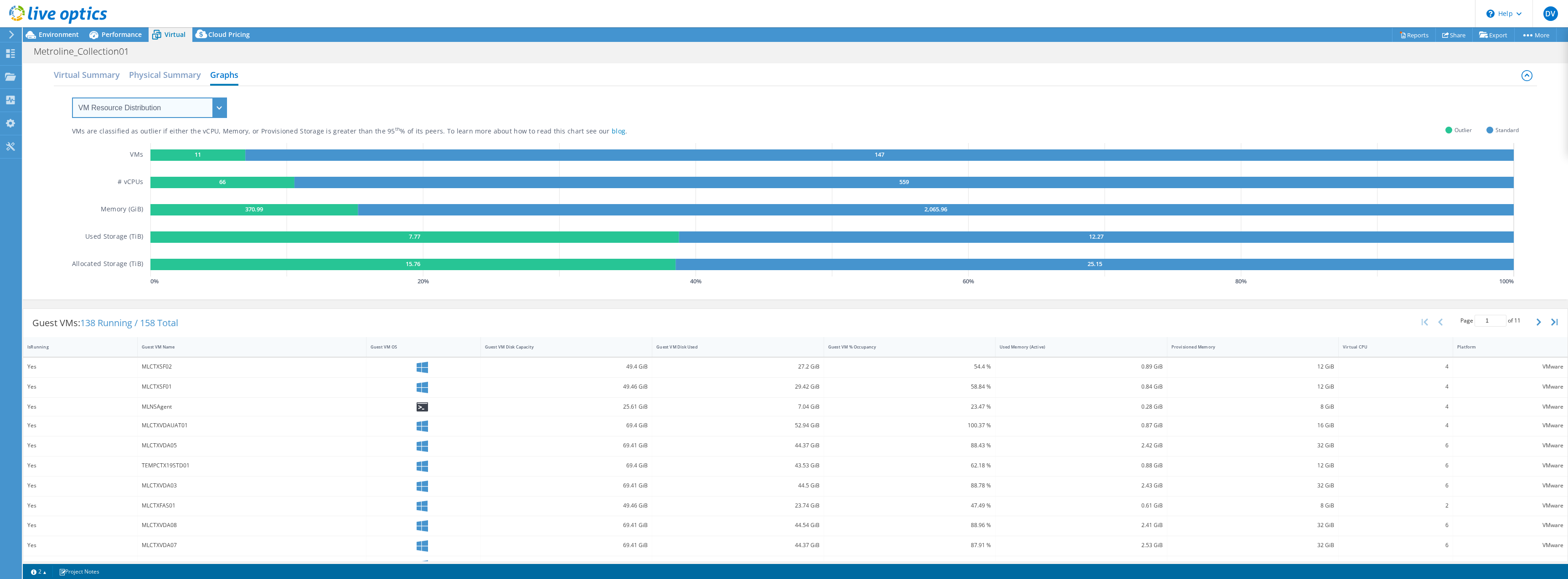
scroll to position [0, 0]
